Goal: Check status: Check status

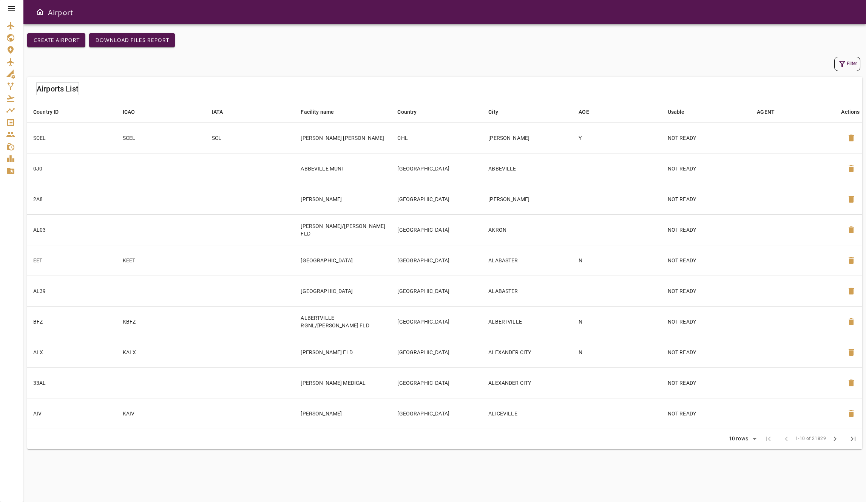
click at [7, 6] on icon at bounding box center [11, 8] width 9 height 9
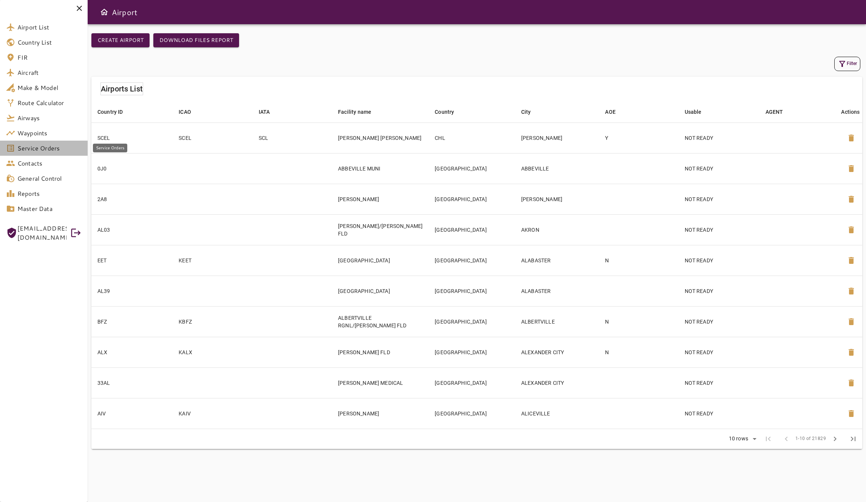
click at [50, 149] on span "Service Orders" at bounding box center [49, 148] width 64 height 9
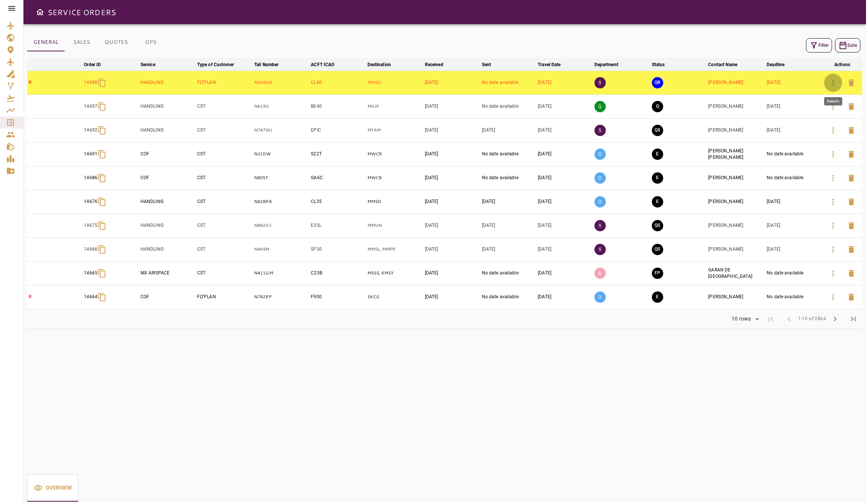
click at [830, 82] on icon "button" at bounding box center [833, 82] width 9 height 9
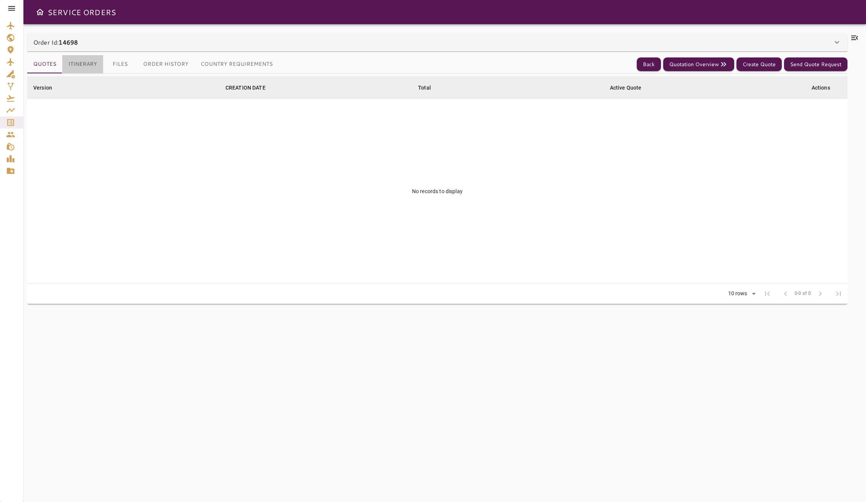
click at [84, 63] on button "Itinerary" at bounding box center [82, 64] width 41 height 18
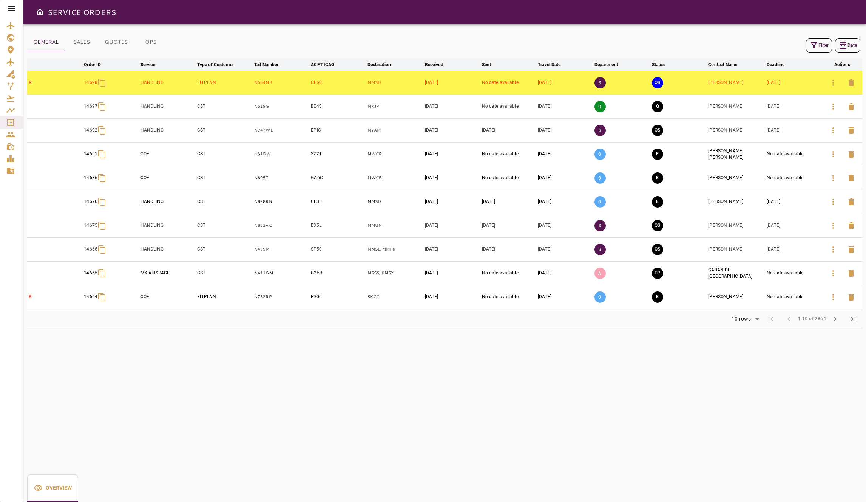
click at [816, 48] on icon "button" at bounding box center [814, 45] width 9 height 9
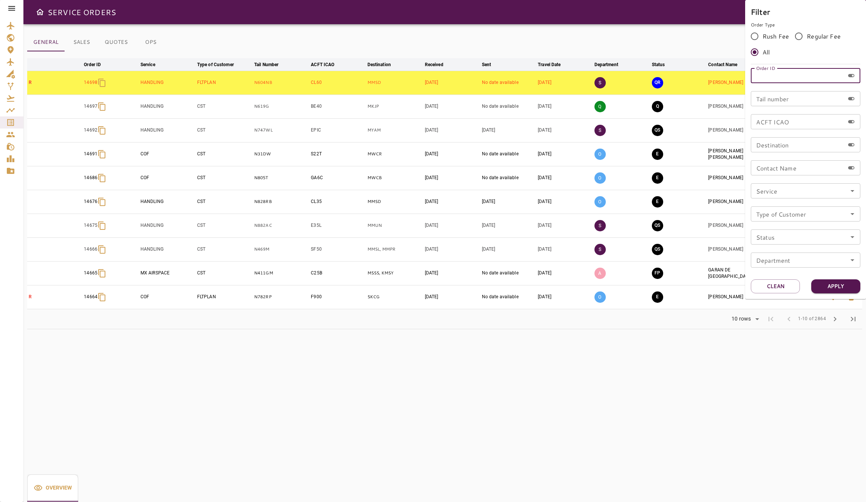
click at [799, 77] on input "Order ID" at bounding box center [798, 75] width 94 height 15
type input "*****"
click at [839, 285] on button "Apply" at bounding box center [835, 286] width 49 height 14
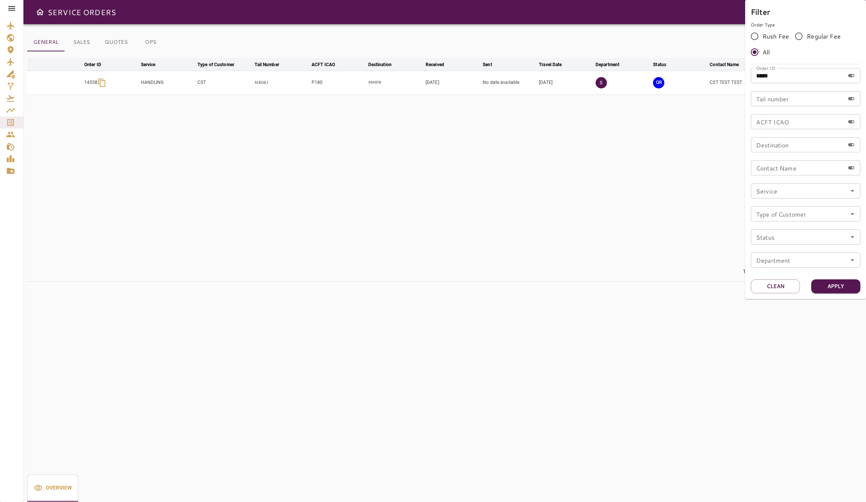
click at [433, 88] on div at bounding box center [433, 251] width 866 height 502
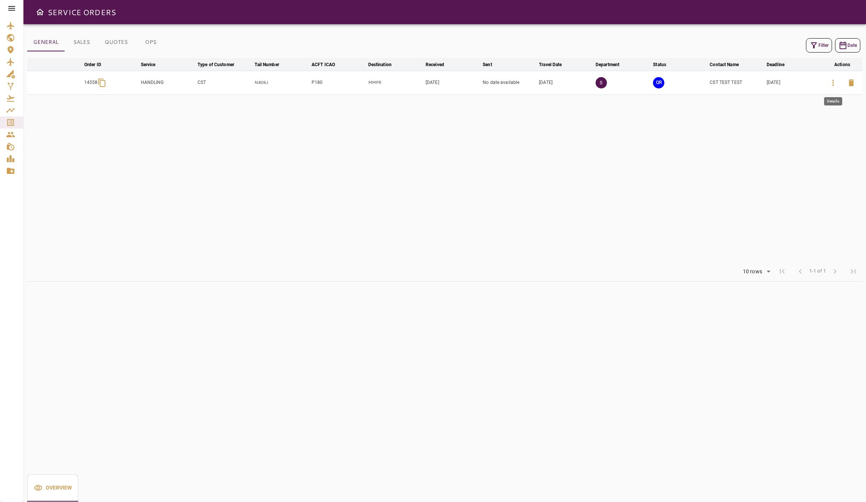
click at [834, 84] on icon "button" at bounding box center [833, 82] width 9 height 9
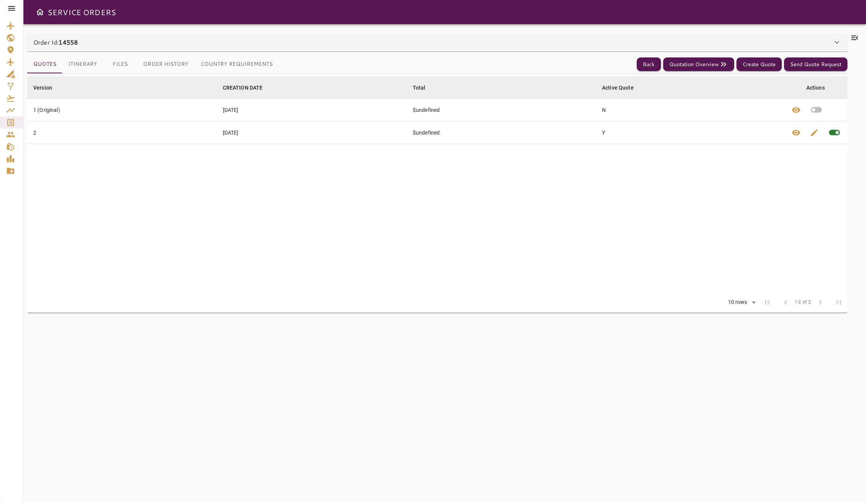
click at [99, 61] on button "Itinerary" at bounding box center [82, 64] width 41 height 18
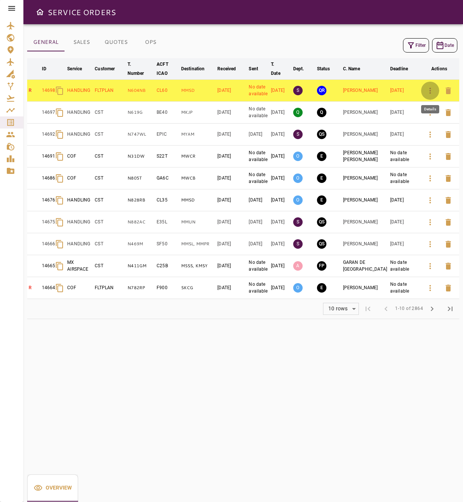
click at [425, 90] on button "button" at bounding box center [431, 91] width 18 height 18
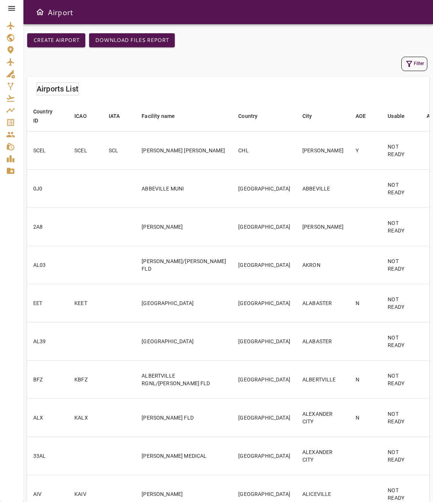
click at [15, 9] on icon at bounding box center [11, 8] width 9 height 9
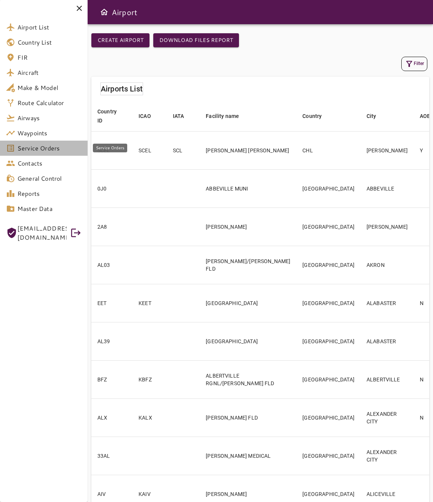
click at [55, 146] on span "Service Orders" at bounding box center [49, 148] width 64 height 9
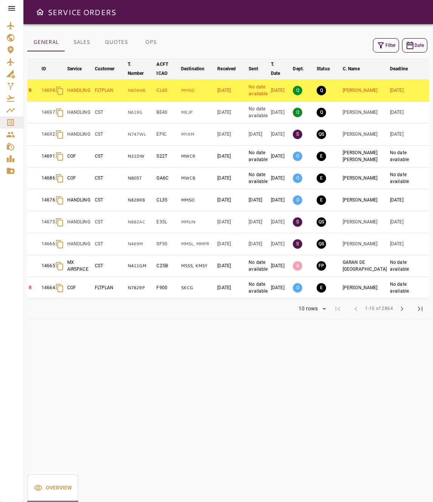
click at [386, 44] on button "Filter" at bounding box center [386, 45] width 26 height 14
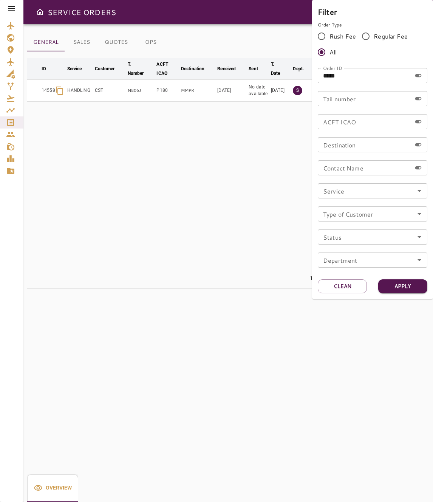
click at [193, 104] on div at bounding box center [216, 251] width 433 height 502
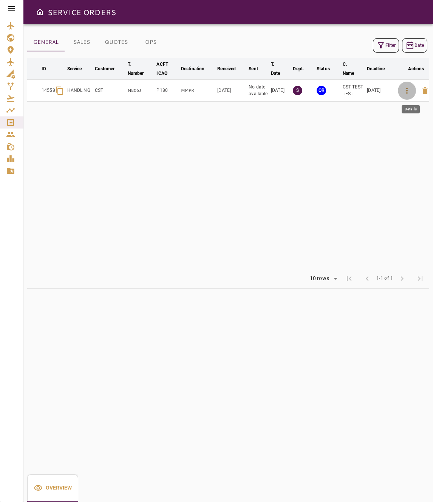
click at [411, 90] on icon "button" at bounding box center [406, 90] width 9 height 9
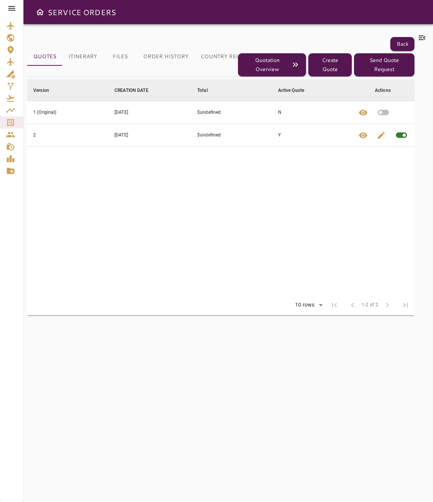
click at [88, 56] on div "Quotes Itinerary Files Order History Country Requirements Back Quotation Overvi…" at bounding box center [220, 57] width 387 height 40
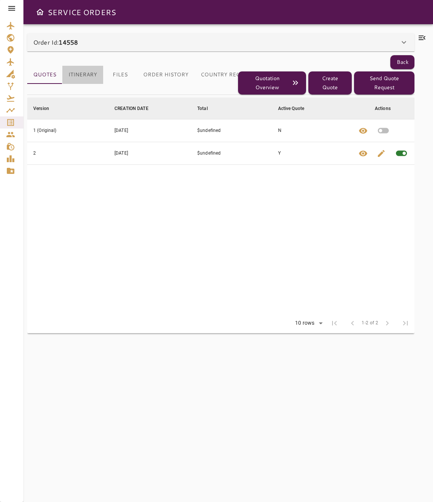
click at [89, 72] on button "Itinerary" at bounding box center [82, 75] width 41 height 18
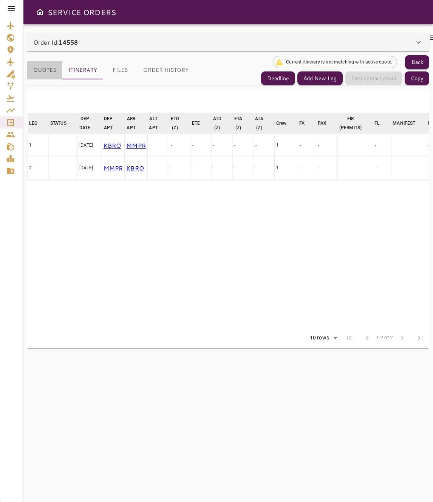
click at [55, 71] on button "Quotes" at bounding box center [44, 70] width 35 height 18
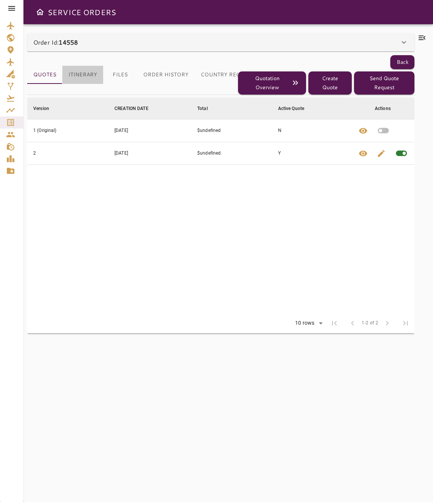
click at [82, 73] on button "Itinerary" at bounding box center [82, 75] width 41 height 18
click at [89, 74] on button "Itinerary" at bounding box center [82, 75] width 41 height 18
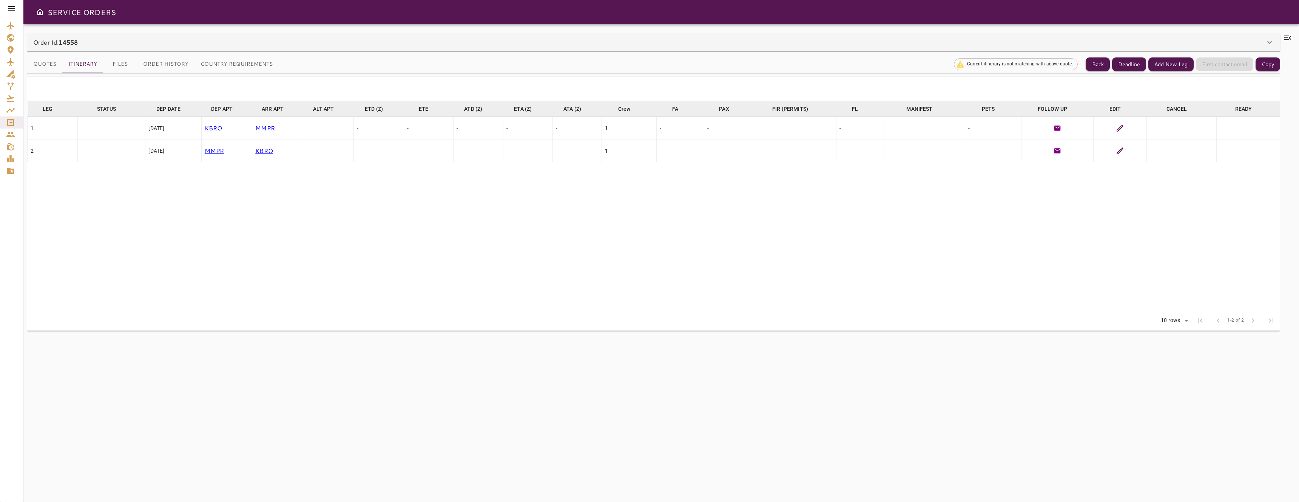
click at [48, 63] on button "Quotes" at bounding box center [44, 64] width 35 height 18
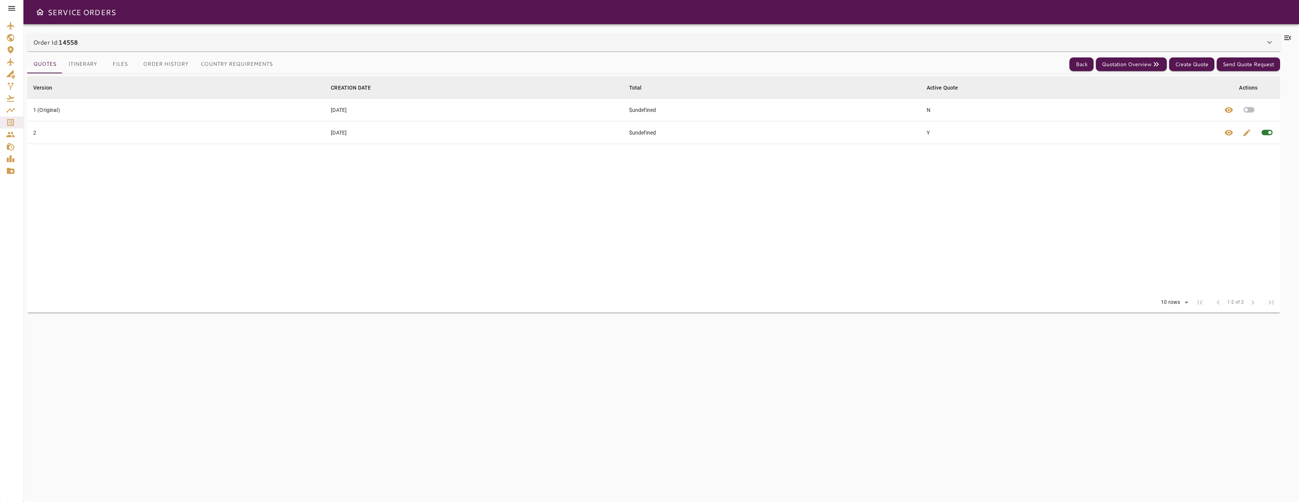
click at [88, 49] on div "Order Id: 14558" at bounding box center [653, 42] width 1253 height 18
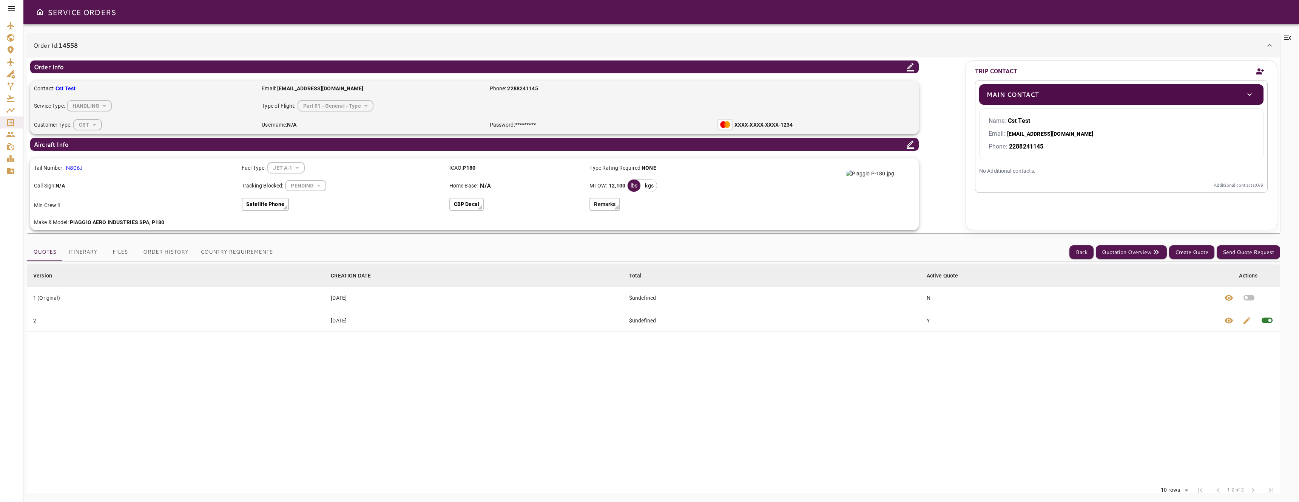
click at [87, 248] on button "Itinerary" at bounding box center [82, 252] width 41 height 18
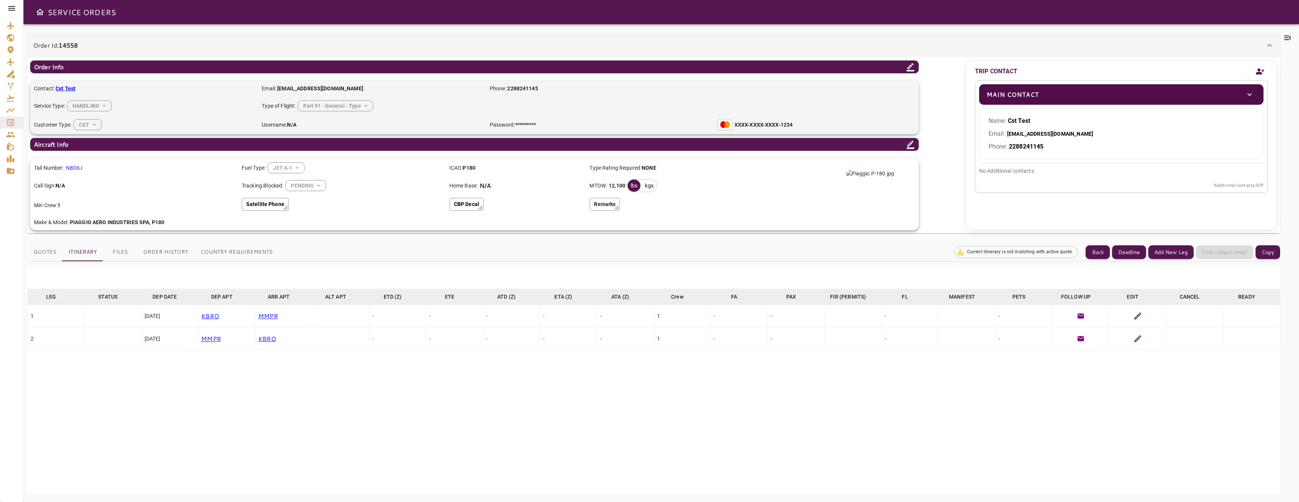
click at [8, 6] on icon at bounding box center [11, 8] width 7 height 5
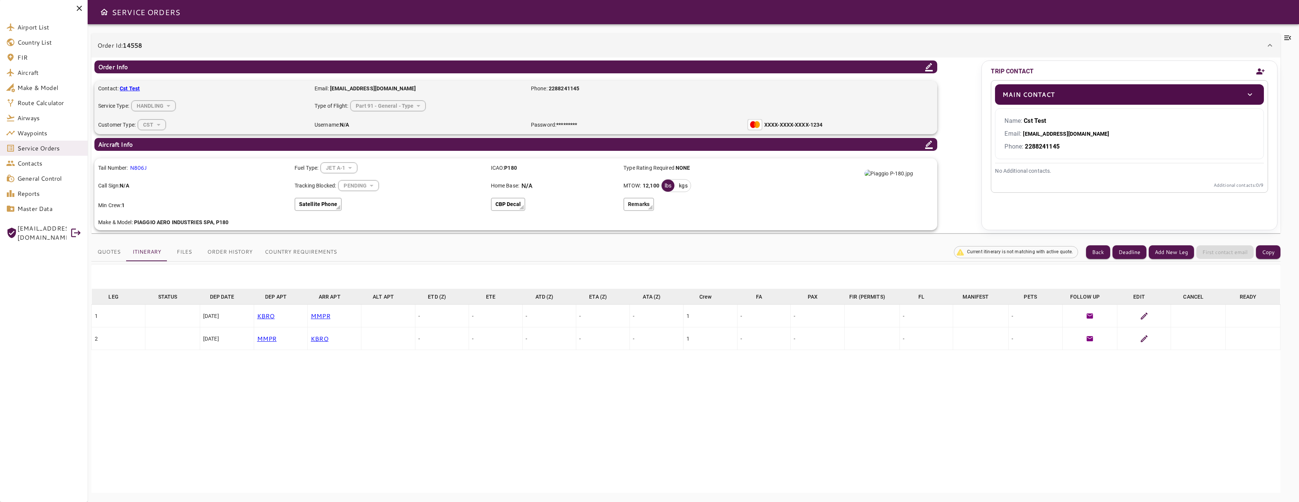
click at [68, 232] on div "[EMAIL_ADDRESS][DOMAIN_NAME]" at bounding box center [44, 232] width 88 height 27
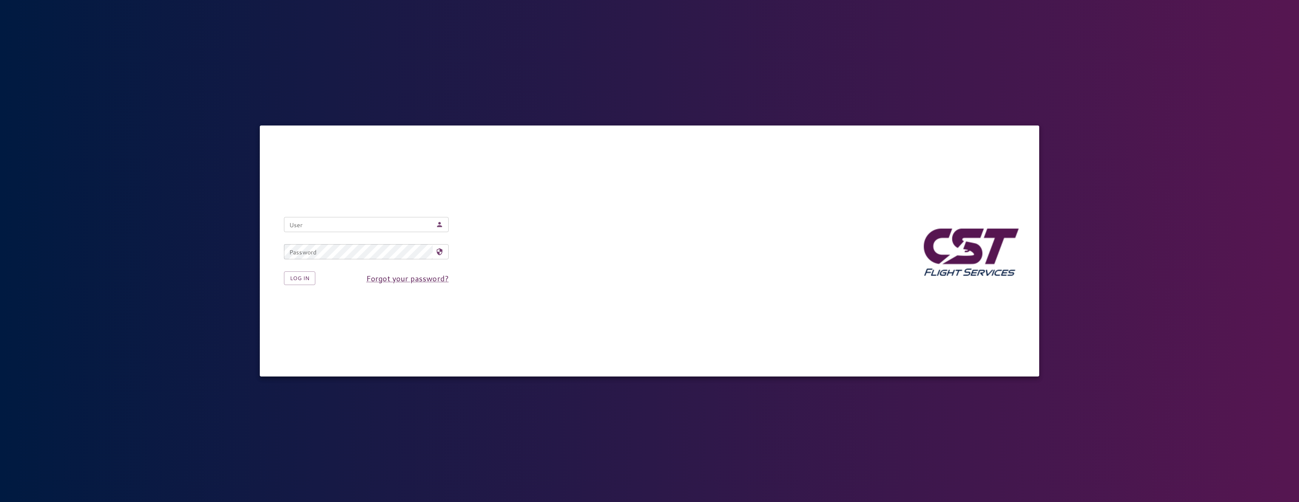
click at [354, 226] on input "User" at bounding box center [358, 224] width 149 height 15
click at [0, 501] on nordpass-autofill-portal at bounding box center [0, 502] width 0 height 0
type input "**********"
click at [295, 277] on button "Log in" at bounding box center [299, 278] width 31 height 14
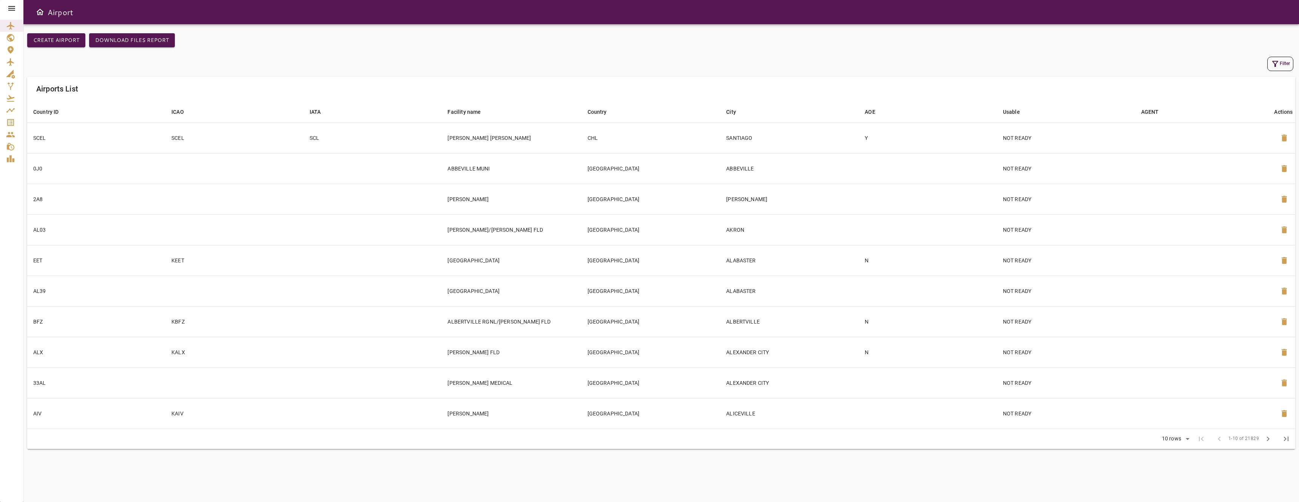
click at [8, 7] on icon at bounding box center [11, 8] width 9 height 9
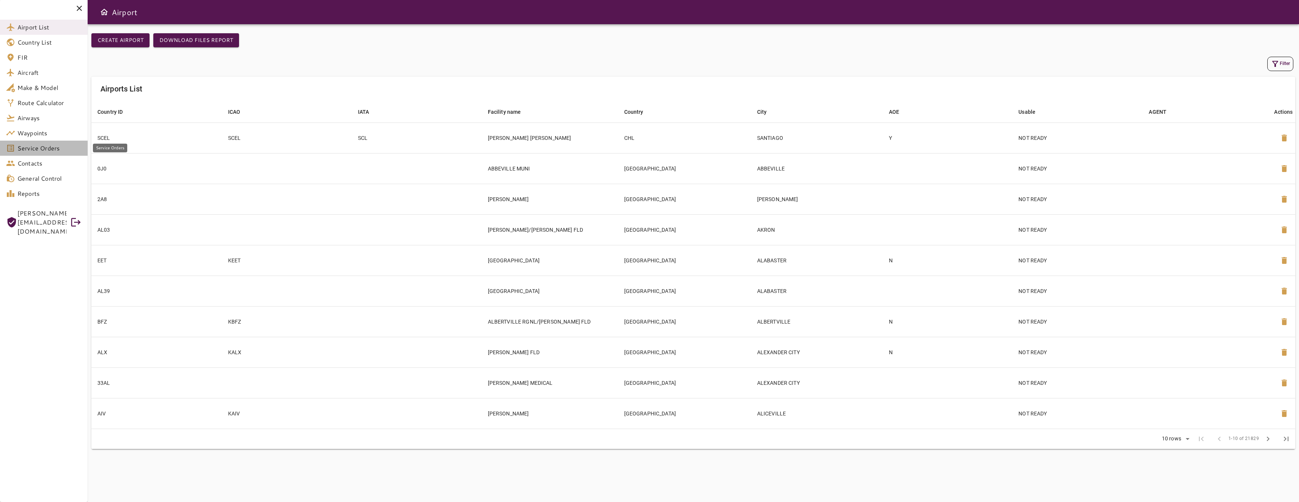
click at [61, 151] on span "Service Orders" at bounding box center [49, 148] width 64 height 9
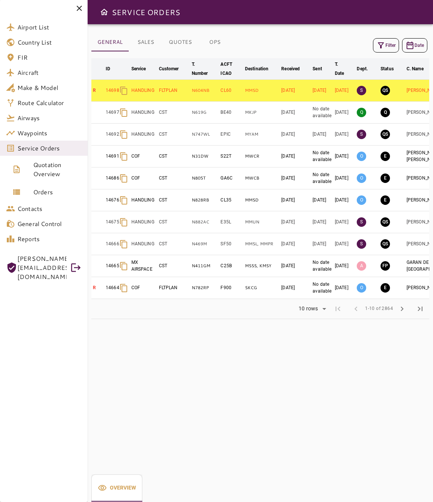
click at [391, 46] on button "Filter" at bounding box center [386, 45] width 26 height 14
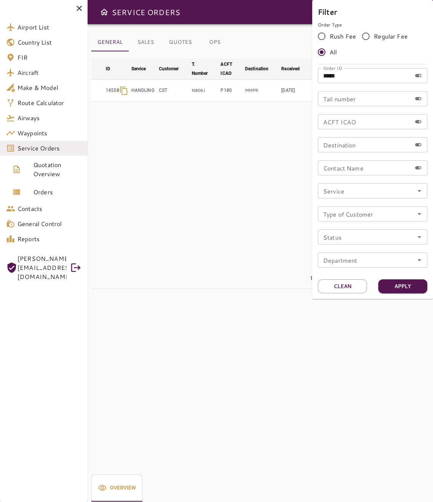
click at [160, 176] on div at bounding box center [216, 251] width 433 height 502
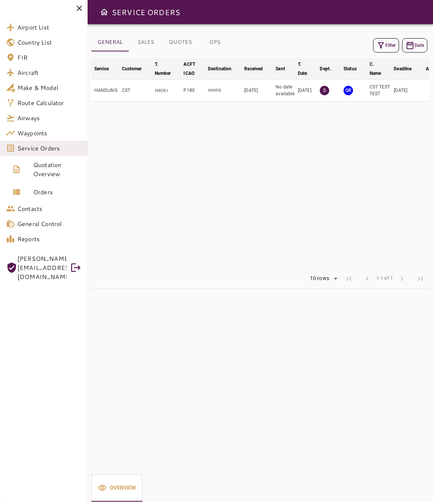
scroll to position [0, 56]
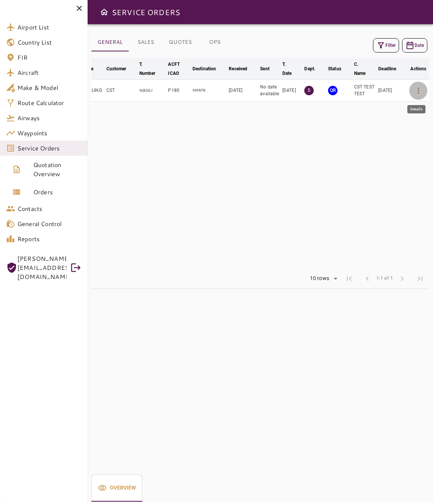
click at [418, 92] on icon "button" at bounding box center [418, 90] width 9 height 9
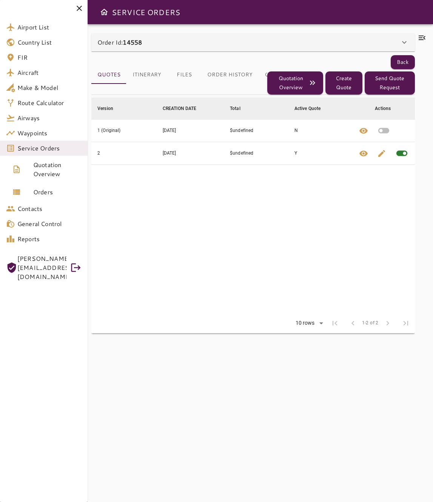
click at [141, 76] on button "Itinerary" at bounding box center [147, 75] width 41 height 18
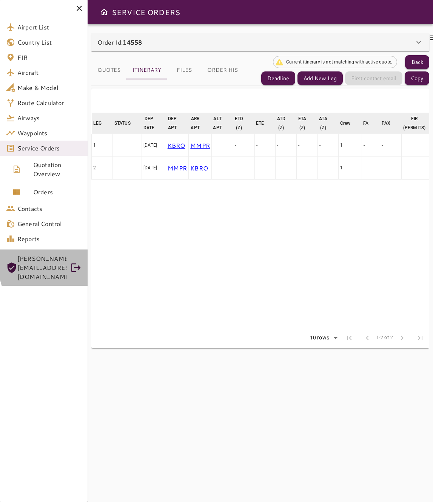
click at [76, 263] on icon at bounding box center [75, 267] width 9 height 9
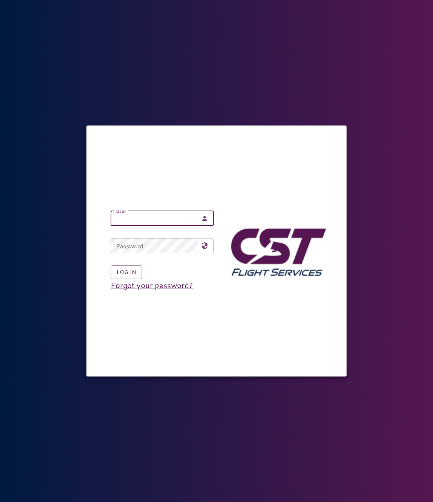
click at [130, 221] on input "User" at bounding box center [154, 218] width 87 height 15
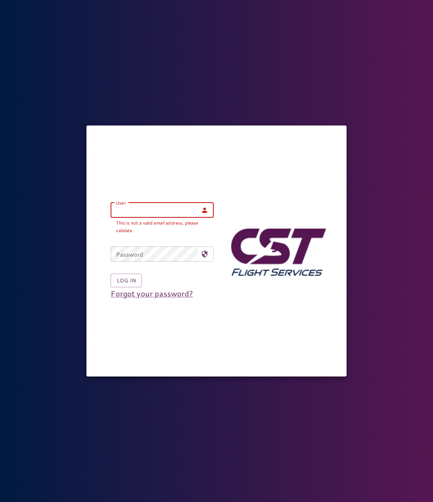
paste input "**********"
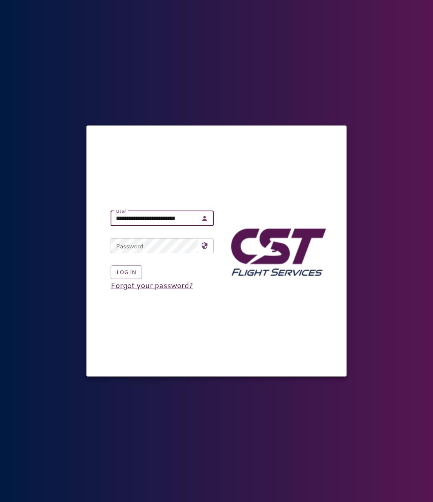
scroll to position [0, 3]
type input "**********"
click at [125, 274] on button "Log in" at bounding box center [126, 272] width 31 height 14
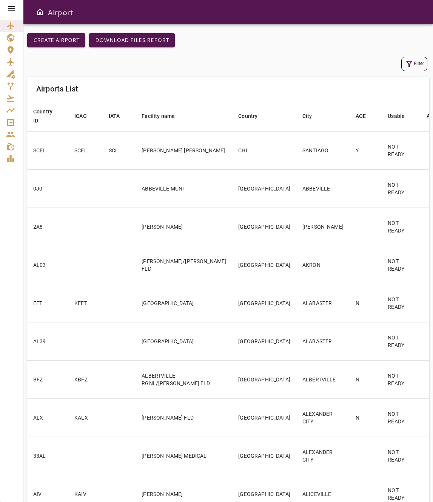
click at [15, 15] on div at bounding box center [11, 8] width 23 height 17
click at [12, 9] on icon at bounding box center [11, 8] width 9 height 9
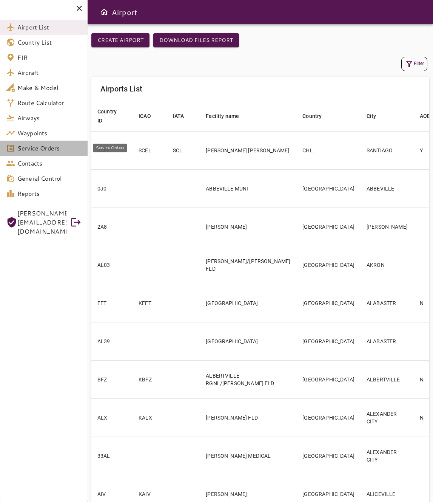
click at [49, 146] on span "Service Orders" at bounding box center [49, 148] width 64 height 9
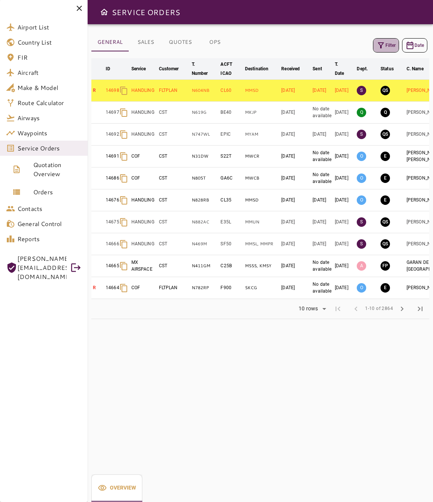
click at [385, 47] on icon "button" at bounding box center [381, 45] width 9 height 9
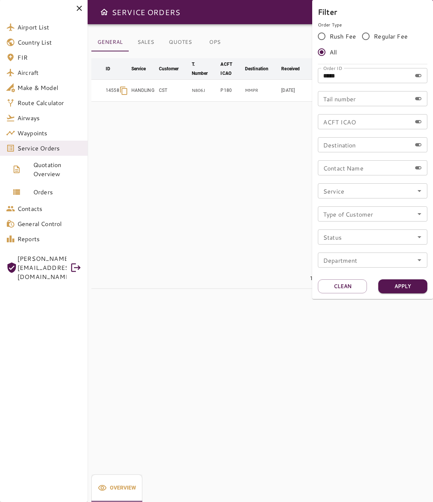
click at [240, 131] on div at bounding box center [216, 251] width 433 height 502
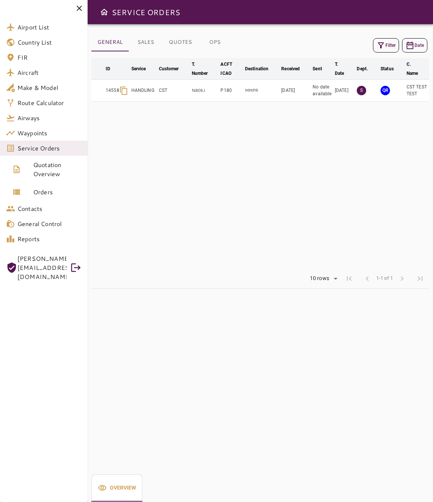
scroll to position [0, 56]
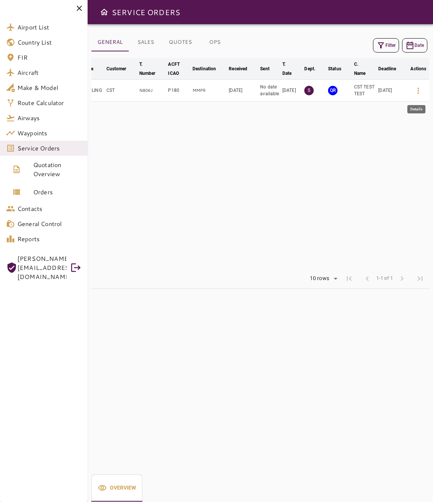
click at [413, 92] on button "button" at bounding box center [418, 91] width 18 height 18
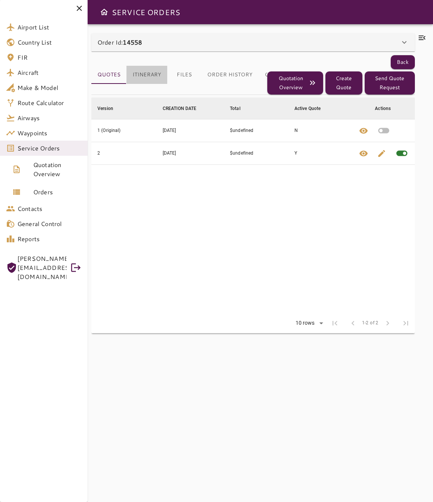
click at [158, 73] on button "Itinerary" at bounding box center [147, 75] width 41 height 18
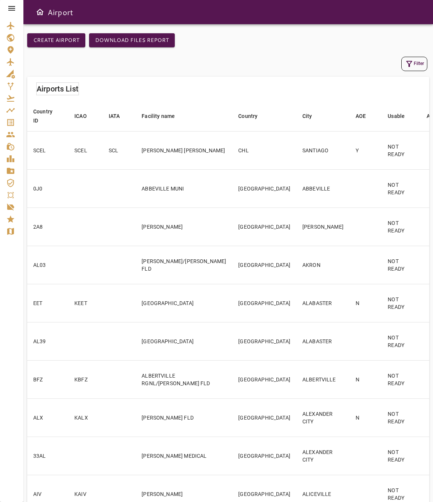
click at [14, 11] on icon at bounding box center [11, 8] width 9 height 9
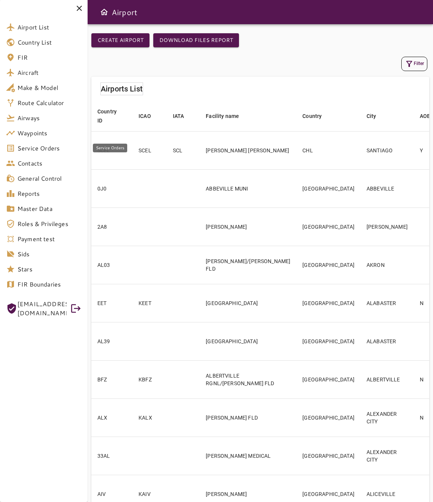
click at [49, 150] on span "Service Orders" at bounding box center [49, 148] width 64 height 9
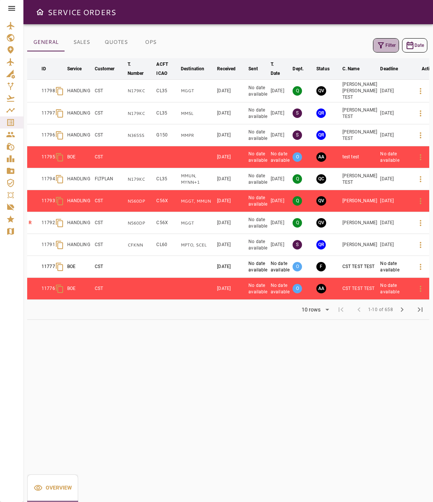
click at [381, 49] on icon "button" at bounding box center [381, 45] width 9 height 9
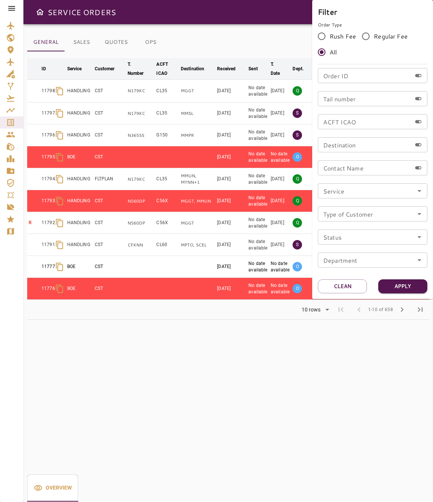
click at [192, 30] on div at bounding box center [216, 251] width 433 height 502
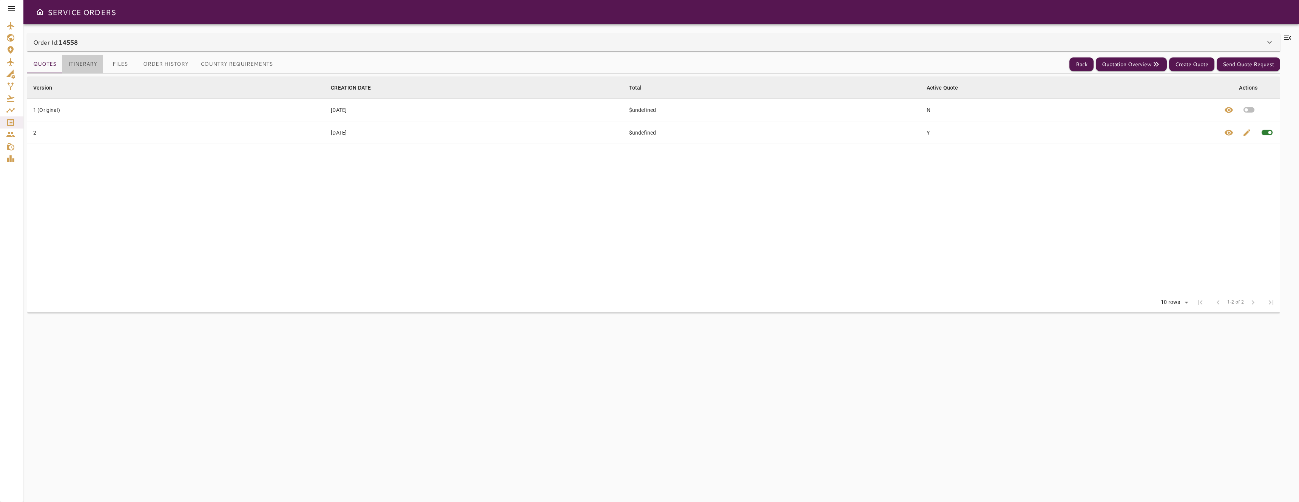
click at [68, 66] on button "Itinerary" at bounding box center [82, 64] width 41 height 18
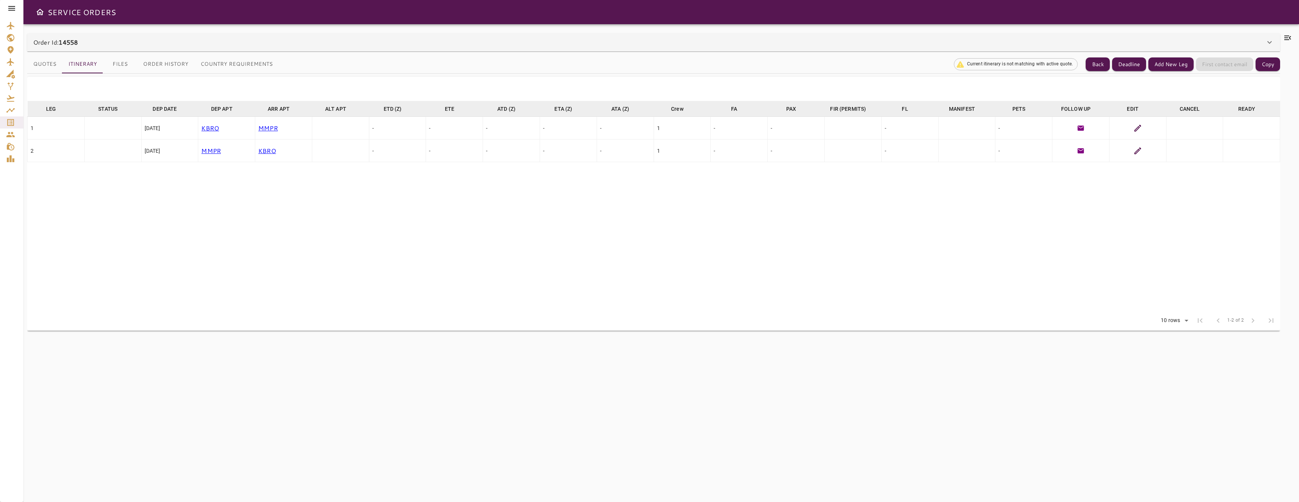
click at [275, 129] on p "MMPR" at bounding box center [283, 128] width 51 height 9
click at [176, 62] on button "Order History" at bounding box center [165, 64] width 57 height 18
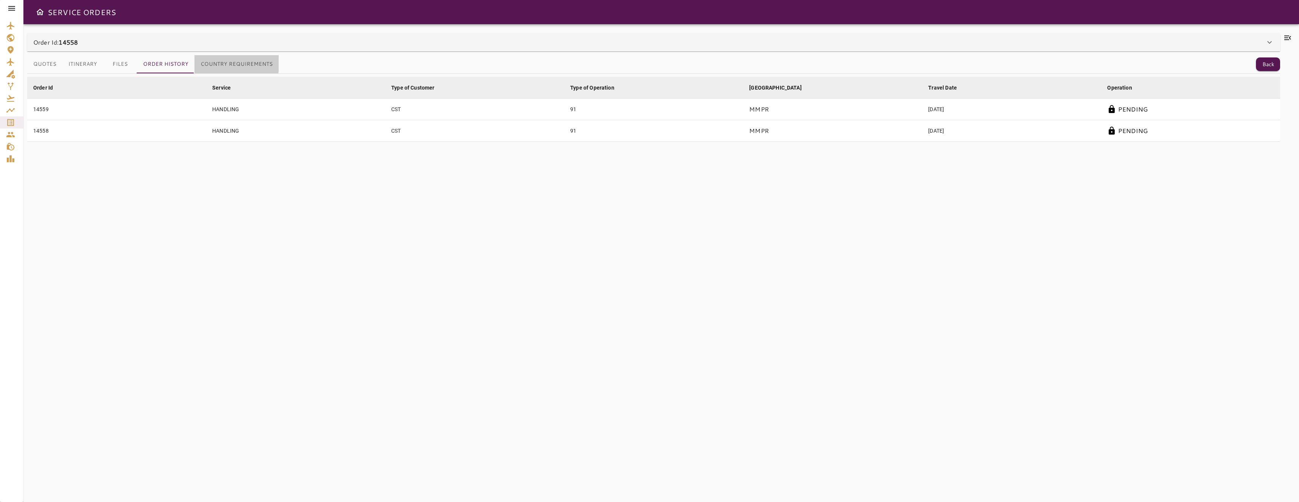
click at [232, 63] on button "Country Requirements" at bounding box center [237, 64] width 84 height 18
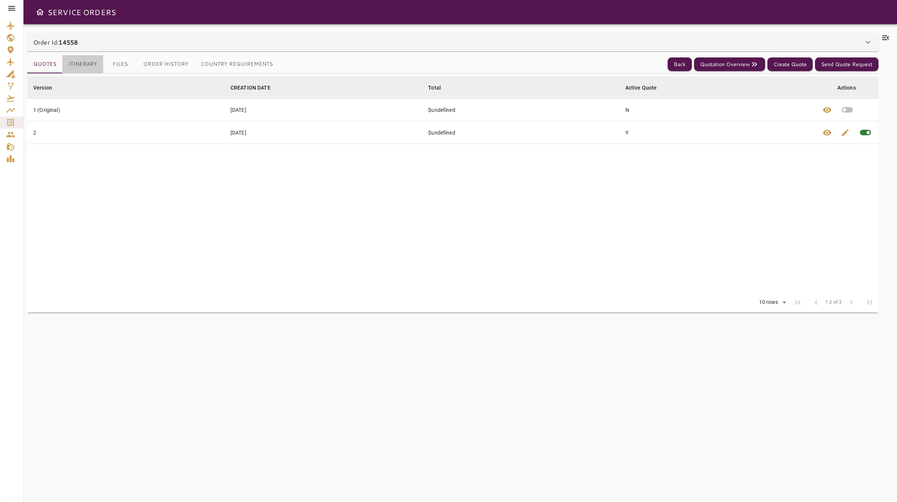
click at [80, 64] on button "Itinerary" at bounding box center [82, 64] width 41 height 18
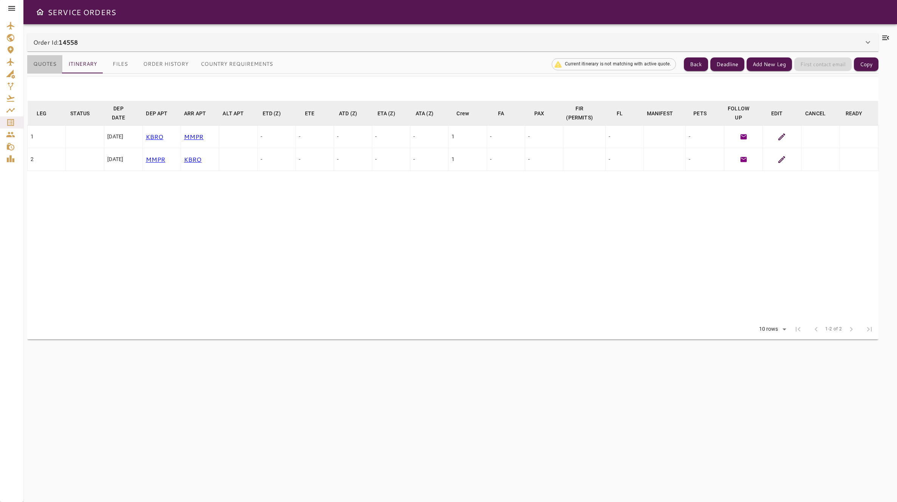
click at [41, 63] on button "Quotes" at bounding box center [44, 64] width 35 height 18
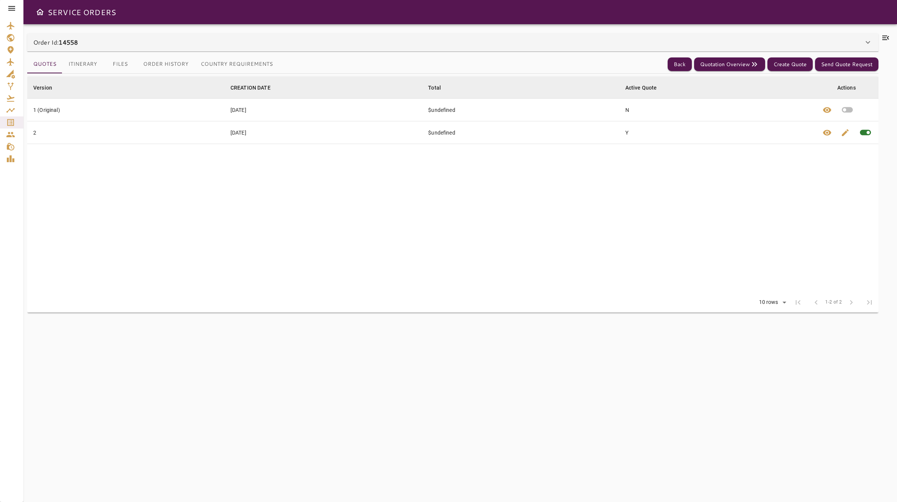
click at [82, 65] on button "Itinerary" at bounding box center [82, 64] width 41 height 18
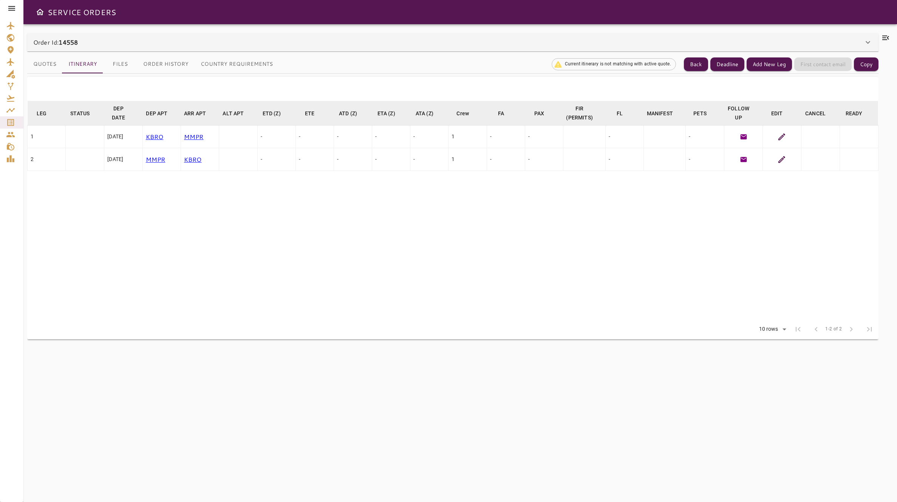
click at [114, 68] on button "Files" at bounding box center [120, 64] width 34 height 18
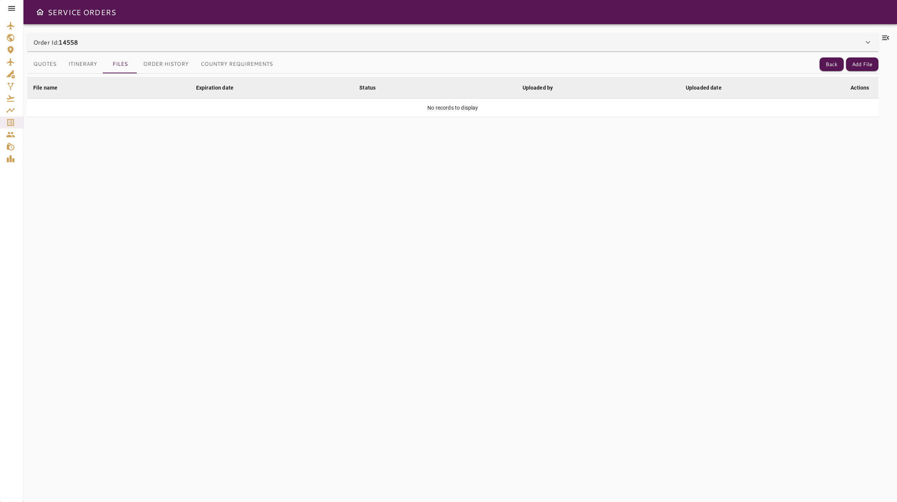
click at [177, 66] on button "Order History" at bounding box center [165, 64] width 57 height 18
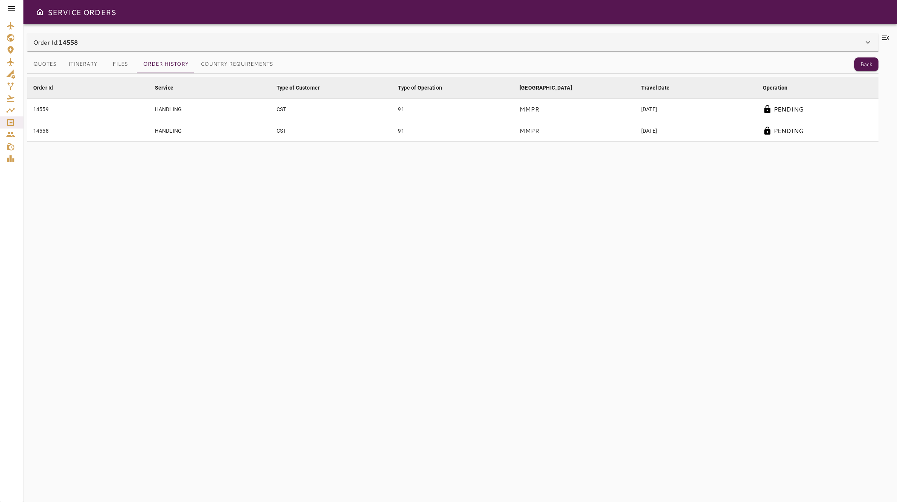
click at [217, 65] on button "Country Requirements" at bounding box center [237, 64] width 84 height 18
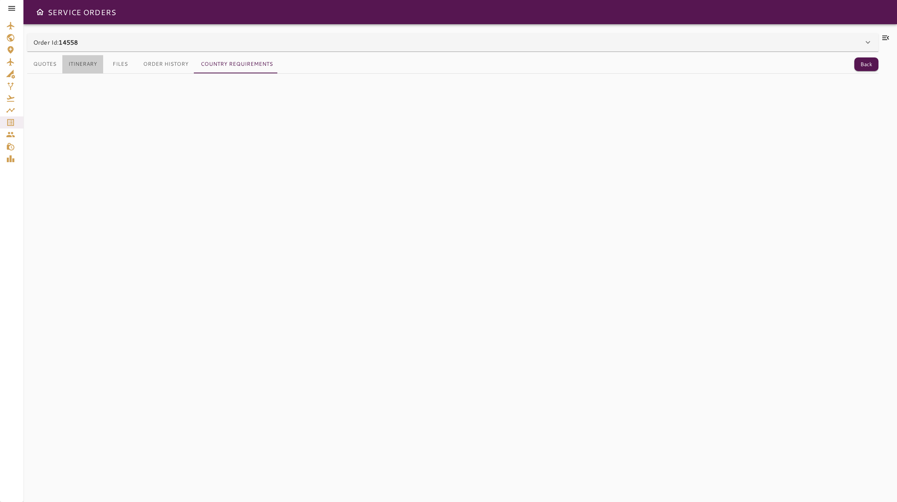
click at [97, 65] on button "Itinerary" at bounding box center [82, 64] width 41 height 18
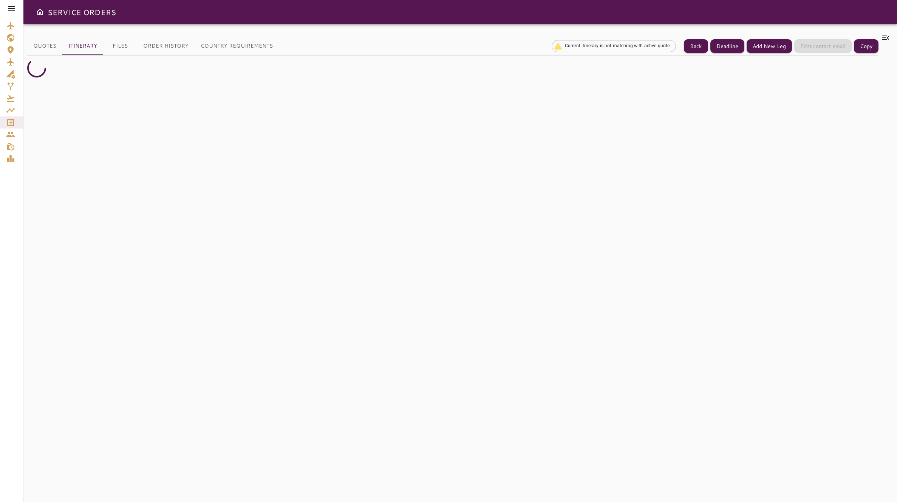
click at [490, 167] on div at bounding box center [452, 274] width 851 height 437
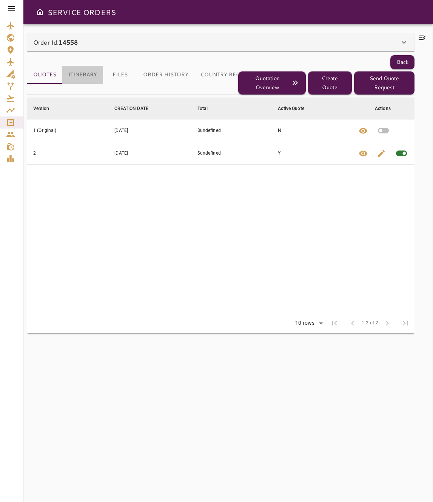
click at [86, 70] on button "Itinerary" at bounding box center [82, 75] width 41 height 18
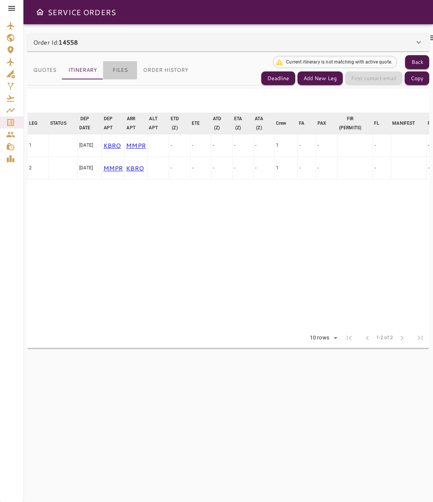
click at [123, 75] on button "Files" at bounding box center [120, 70] width 34 height 18
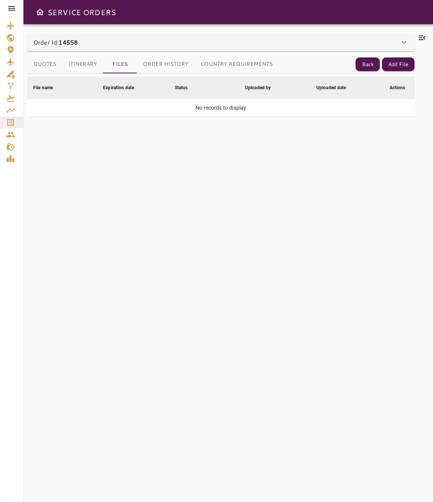
click at [76, 66] on button "Itinerary" at bounding box center [82, 64] width 41 height 18
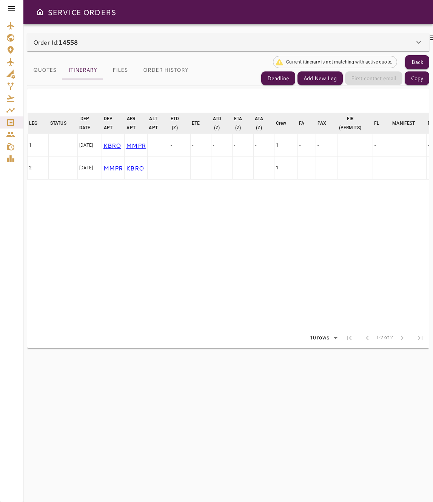
click at [142, 44] on div "Order Id: 14558" at bounding box center [223, 42] width 381 height 9
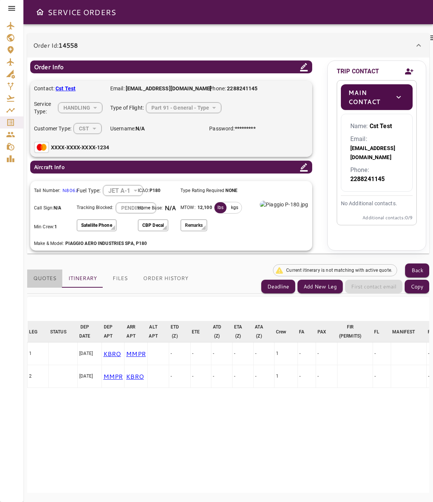
click at [55, 274] on button "Quotes" at bounding box center [44, 278] width 35 height 18
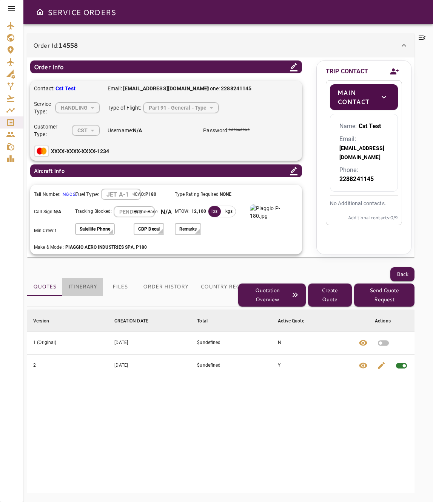
click at [79, 286] on button "Itinerary" at bounding box center [82, 287] width 41 height 18
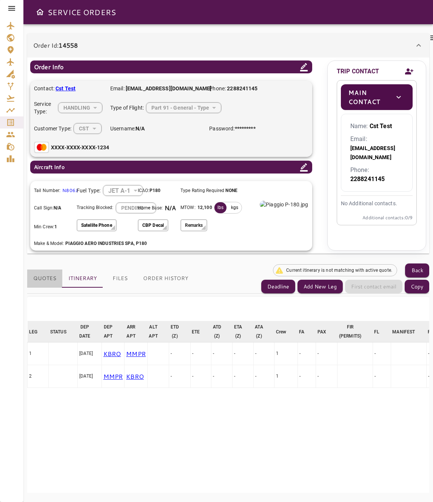
click at [44, 282] on button "Quotes" at bounding box center [44, 278] width 35 height 18
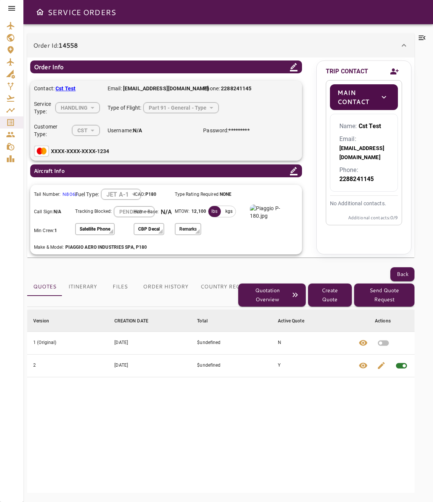
click at [93, 284] on button "Itinerary" at bounding box center [82, 287] width 41 height 18
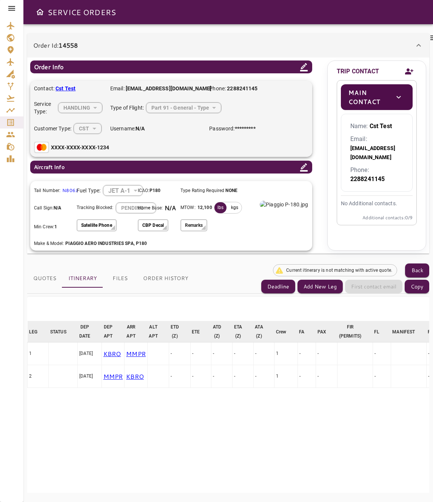
click at [128, 282] on button "Files" at bounding box center [120, 278] width 34 height 18
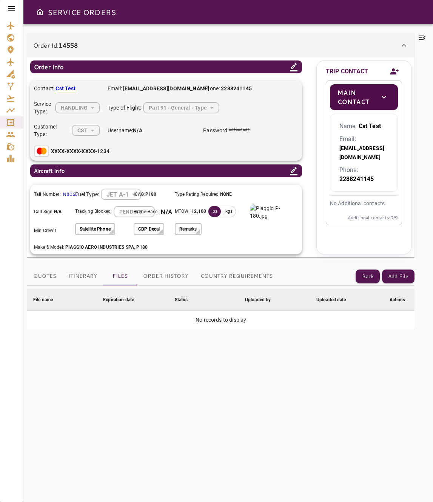
click at [154, 278] on button "Order History" at bounding box center [165, 276] width 57 height 18
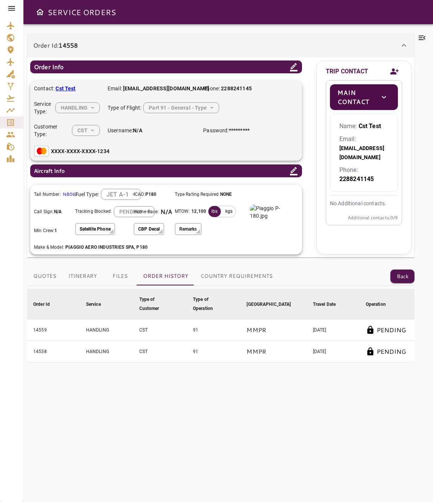
click at [95, 277] on button "Itinerary" at bounding box center [82, 276] width 41 height 18
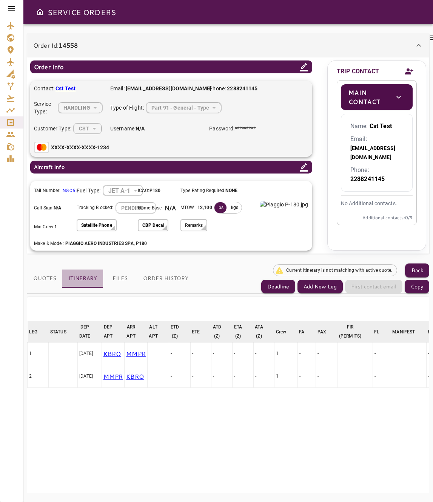
click at [62, 277] on button "Itinerary" at bounding box center [82, 278] width 41 height 18
click at [51, 278] on button "Quotes" at bounding box center [44, 278] width 35 height 18
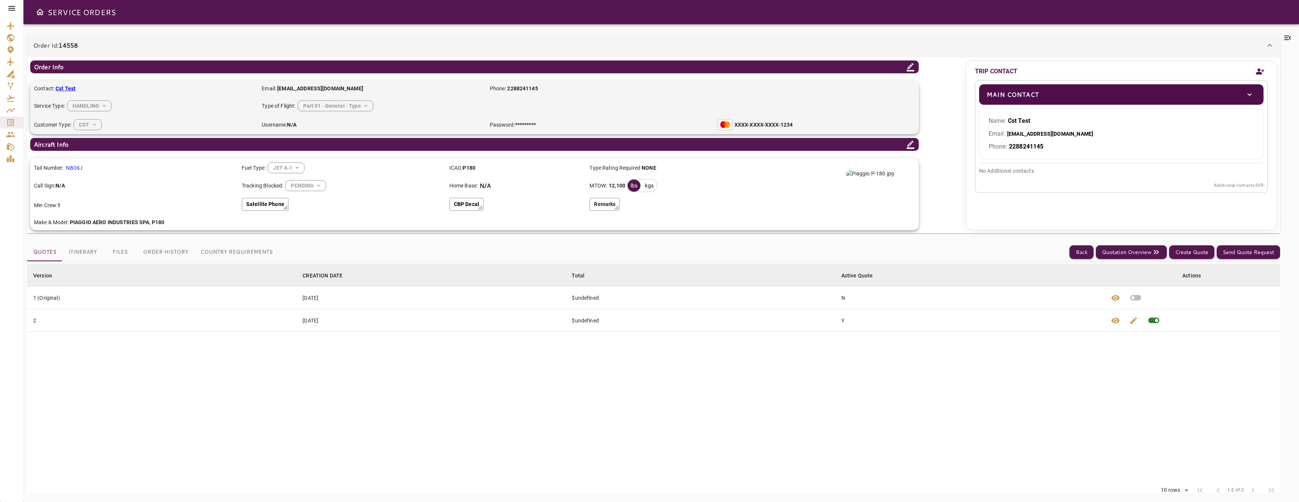
click at [11, 9] on icon at bounding box center [11, 8] width 9 height 9
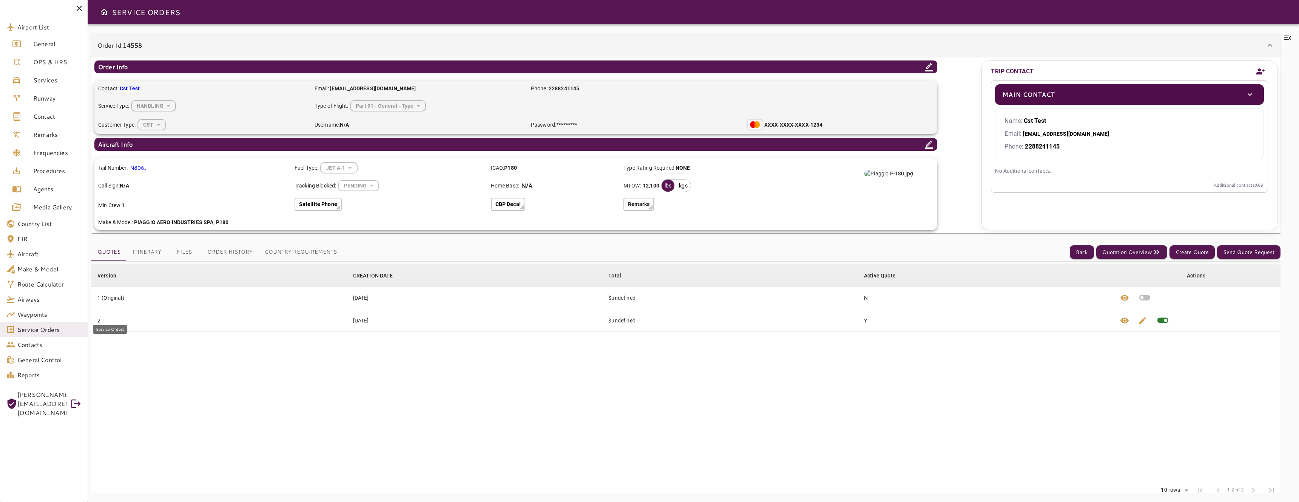
click at [53, 326] on span "Service Orders" at bounding box center [49, 329] width 64 height 9
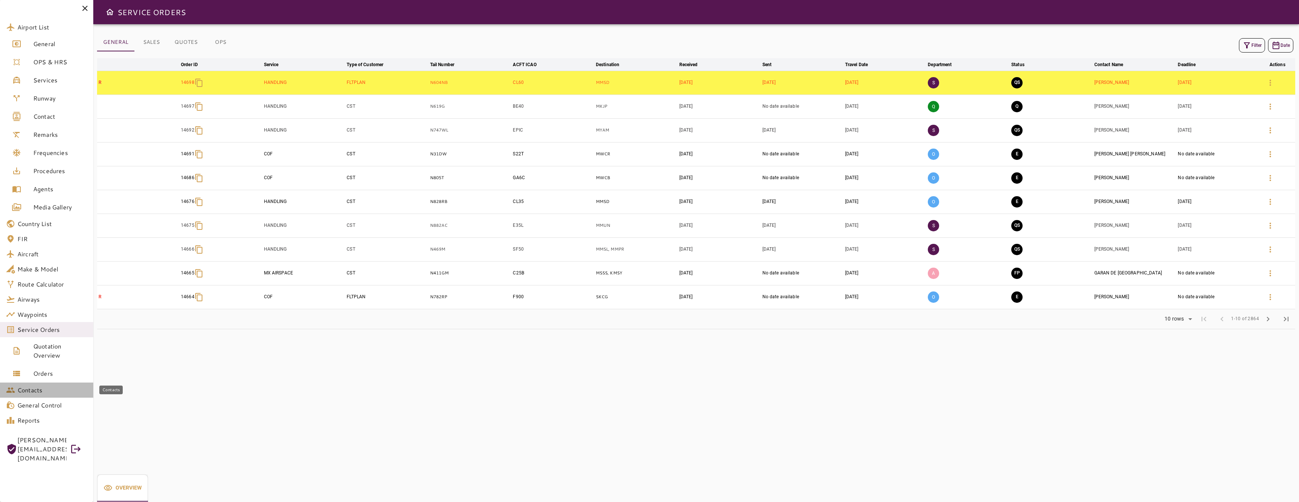
click at [62, 390] on span "Contacts" at bounding box center [52, 389] width 70 height 9
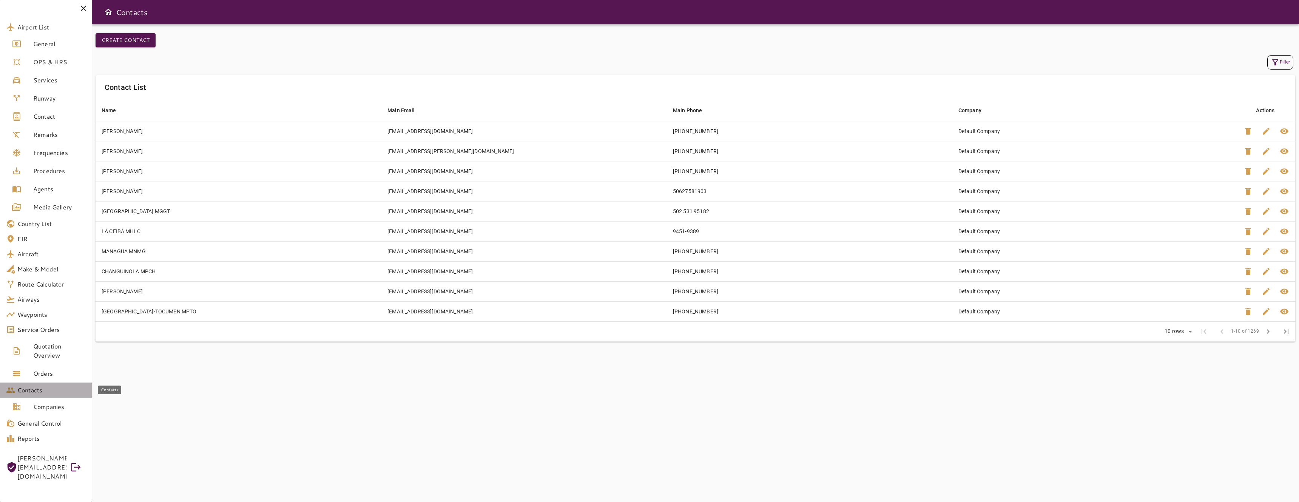
click at [62, 388] on span "Contacts" at bounding box center [51, 389] width 68 height 9
click at [63, 403] on span "General Control" at bounding box center [51, 404] width 68 height 9
